Goal: Transaction & Acquisition: Purchase product/service

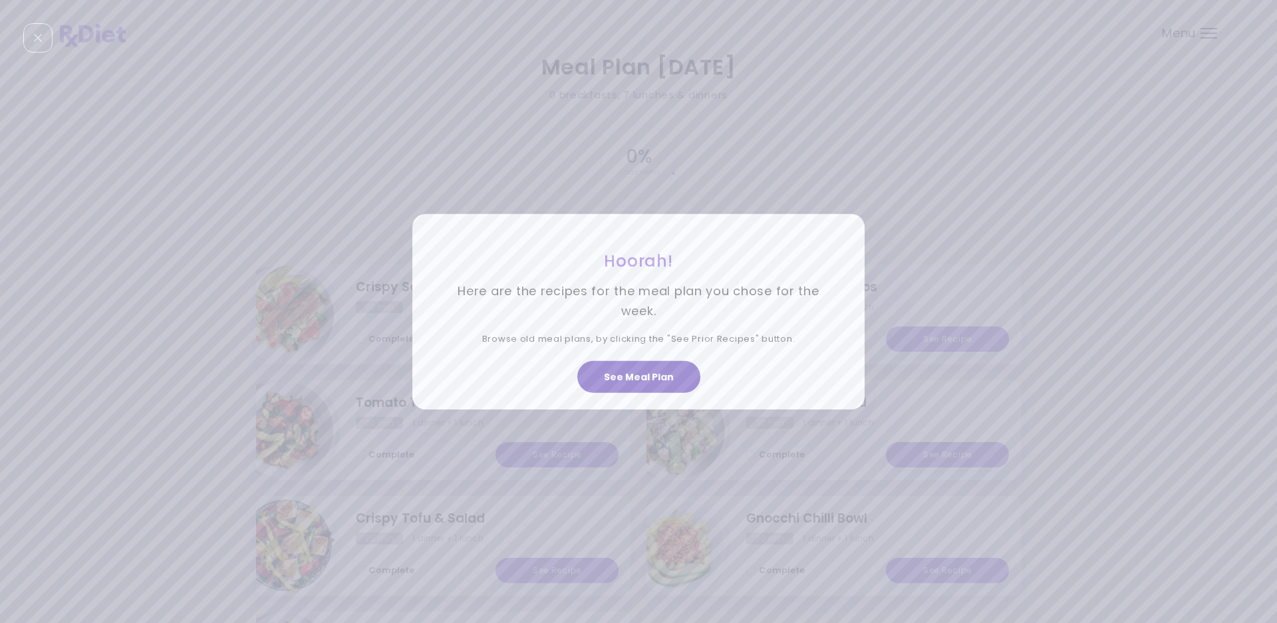
click at [650, 381] on button "See Meal Plan" at bounding box center [638, 377] width 123 height 32
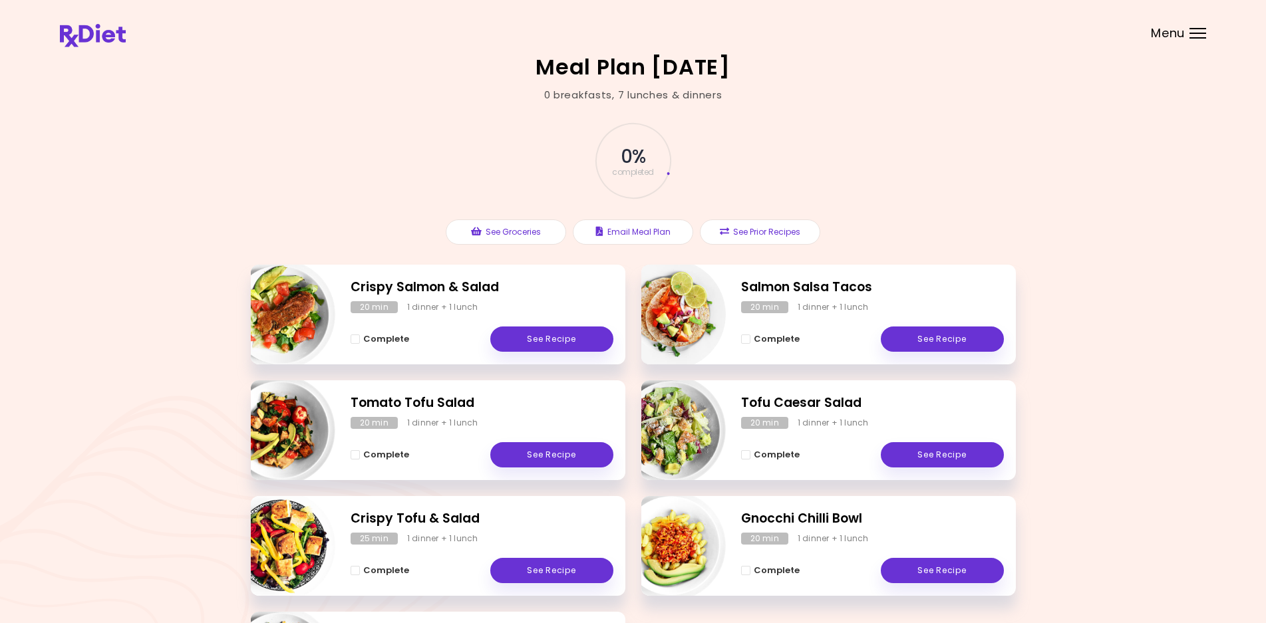
click at [1204, 25] on header at bounding box center [633, 26] width 1266 height 53
click at [1194, 32] on div "Menu" at bounding box center [1197, 33] width 17 height 11
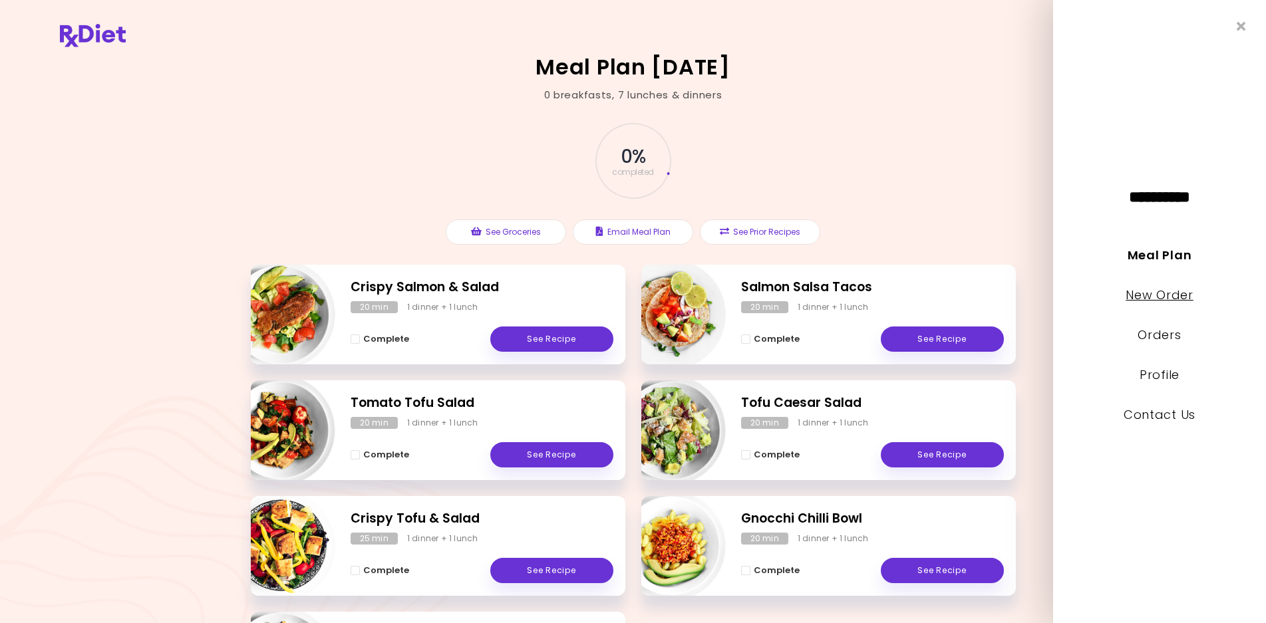
click at [1156, 296] on link "New Order" at bounding box center [1158, 295] width 67 height 17
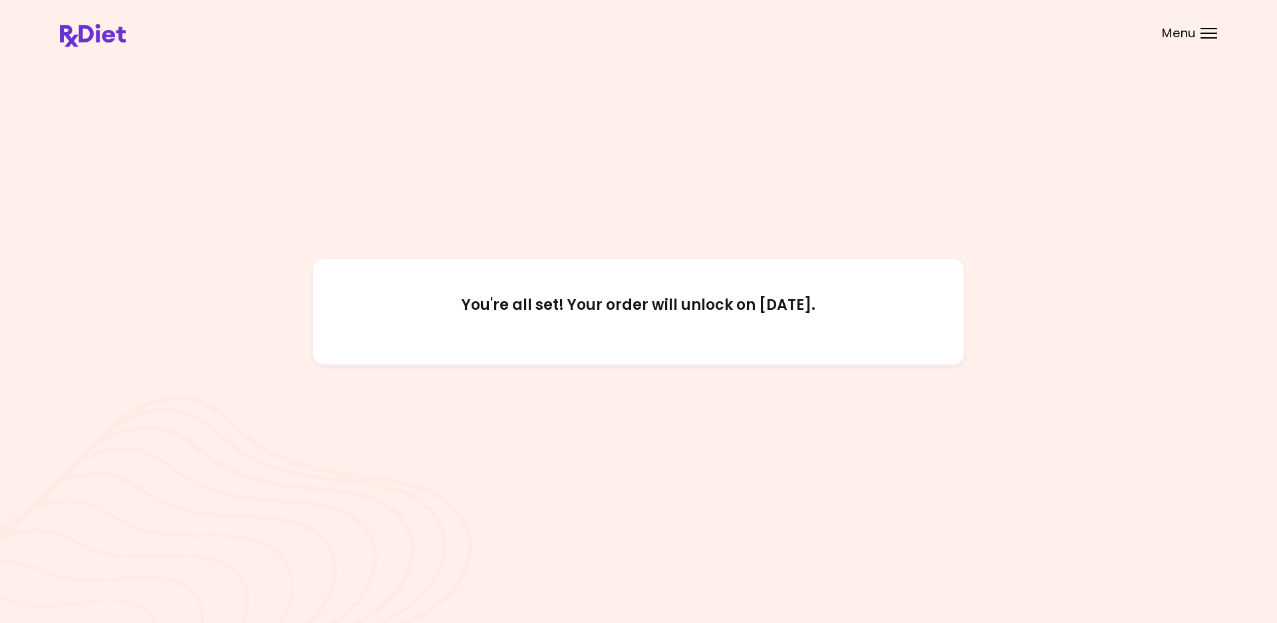
drag, startPoint x: 744, startPoint y: 307, endPoint x: 851, endPoint y: 311, distance: 106.5
click at [851, 311] on h2 "You're all set! Your order will unlock on [DATE]." at bounding box center [638, 312] width 591 height 32
click at [586, 288] on div "You're all set! Your order will unlock on [DATE]." at bounding box center [639, 312] width 652 height 106
drag, startPoint x: 558, startPoint y: 303, endPoint x: 914, endPoint y: 321, distance: 356.9
click at [908, 317] on h2 "You're all set! Your order will unlock on [DATE]." at bounding box center [638, 312] width 591 height 32
